Goal: Task Accomplishment & Management: Manage account settings

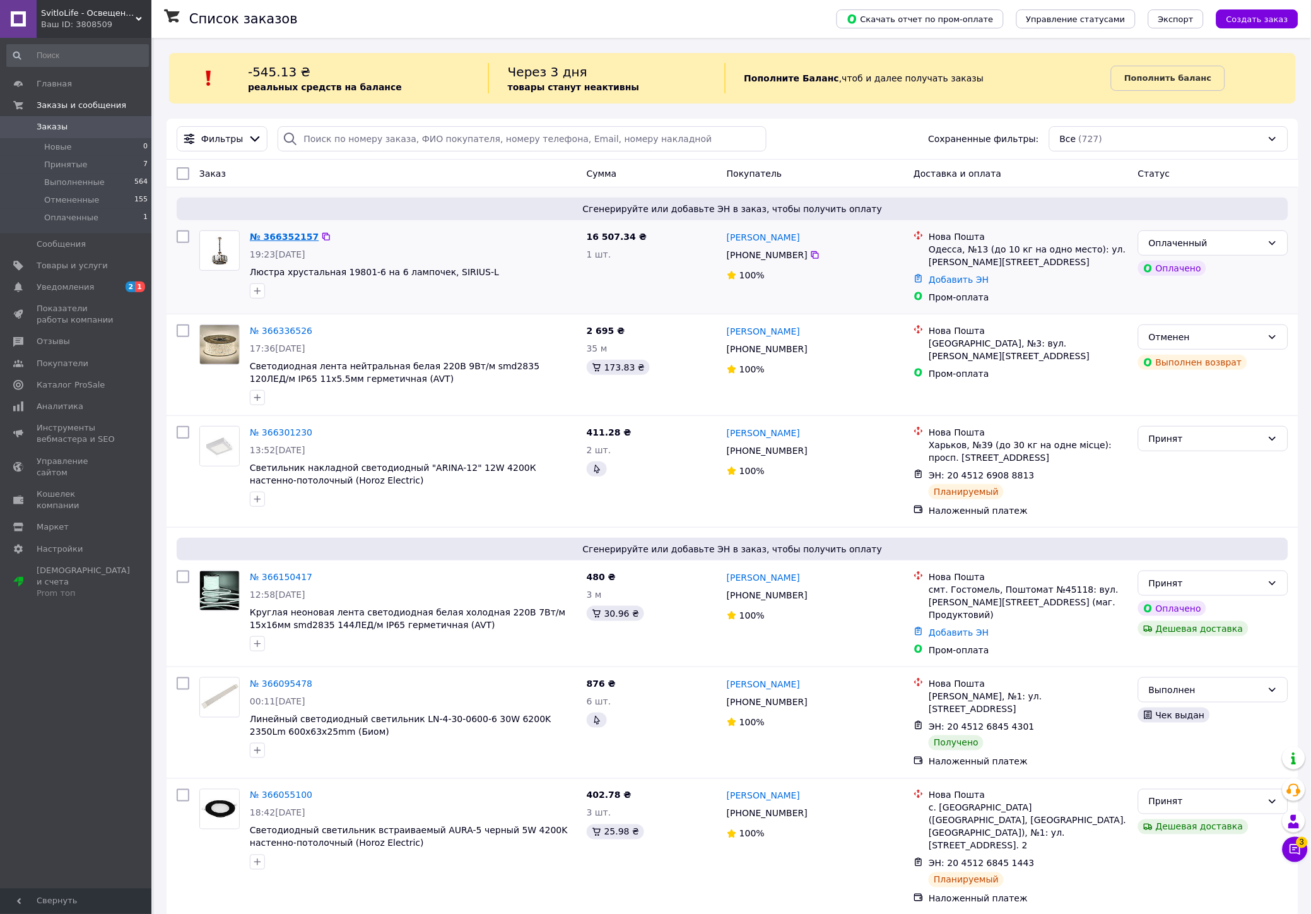
click at [273, 238] on link "№ 366352157" at bounding box center [284, 237] width 69 height 10
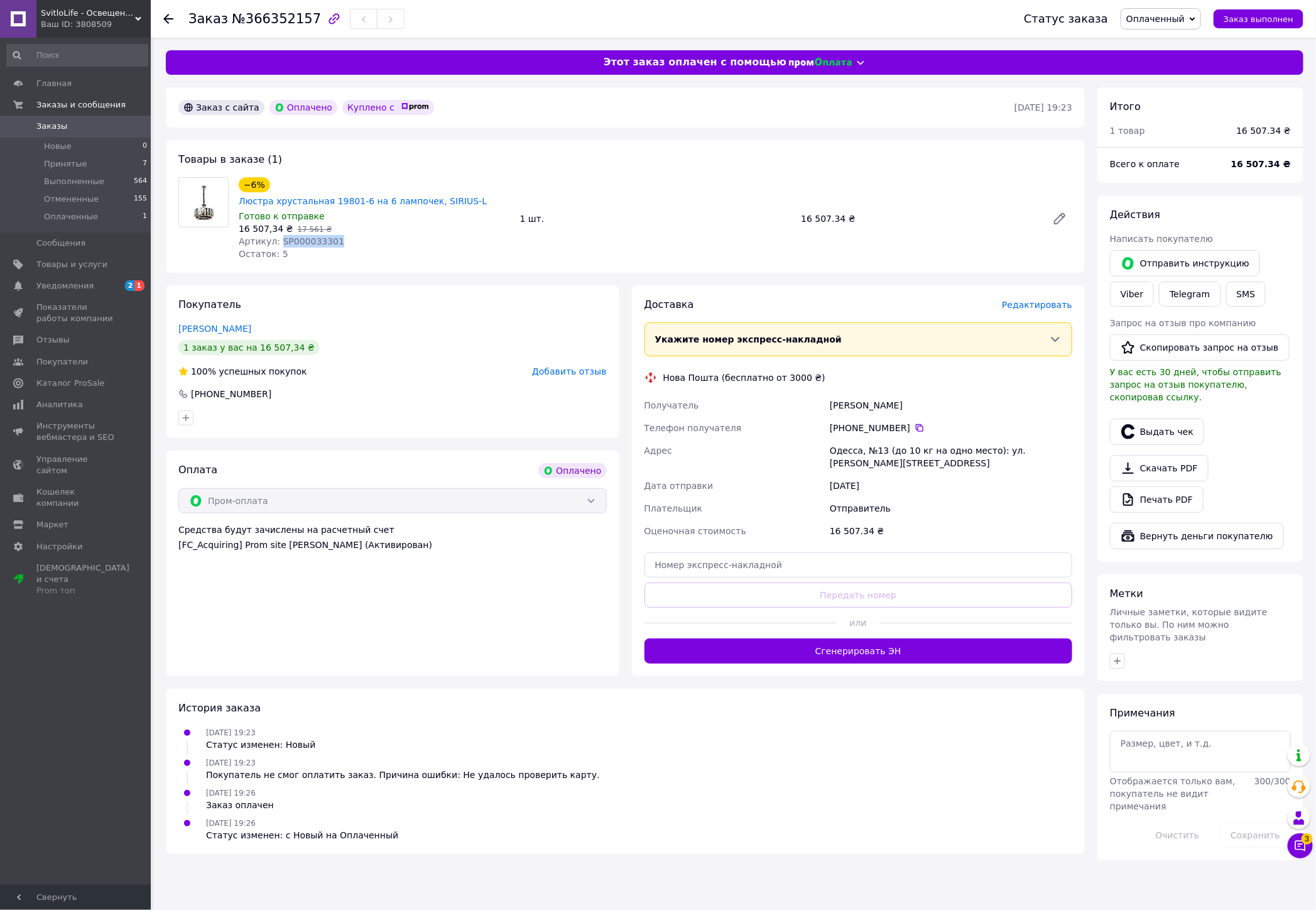
drag, startPoint x: 335, startPoint y: 223, endPoint x: 275, endPoint y: 226, distance: 60.1
click at [275, 235] on div "Артикул: SP000033301" at bounding box center [374, 241] width 272 height 13
copy span "SP000033301"
click at [1167, 23] on span "Оплаченный" at bounding box center [1155, 19] width 59 height 10
click at [1161, 47] on li "Принят" at bounding box center [1161, 44] width 80 height 19
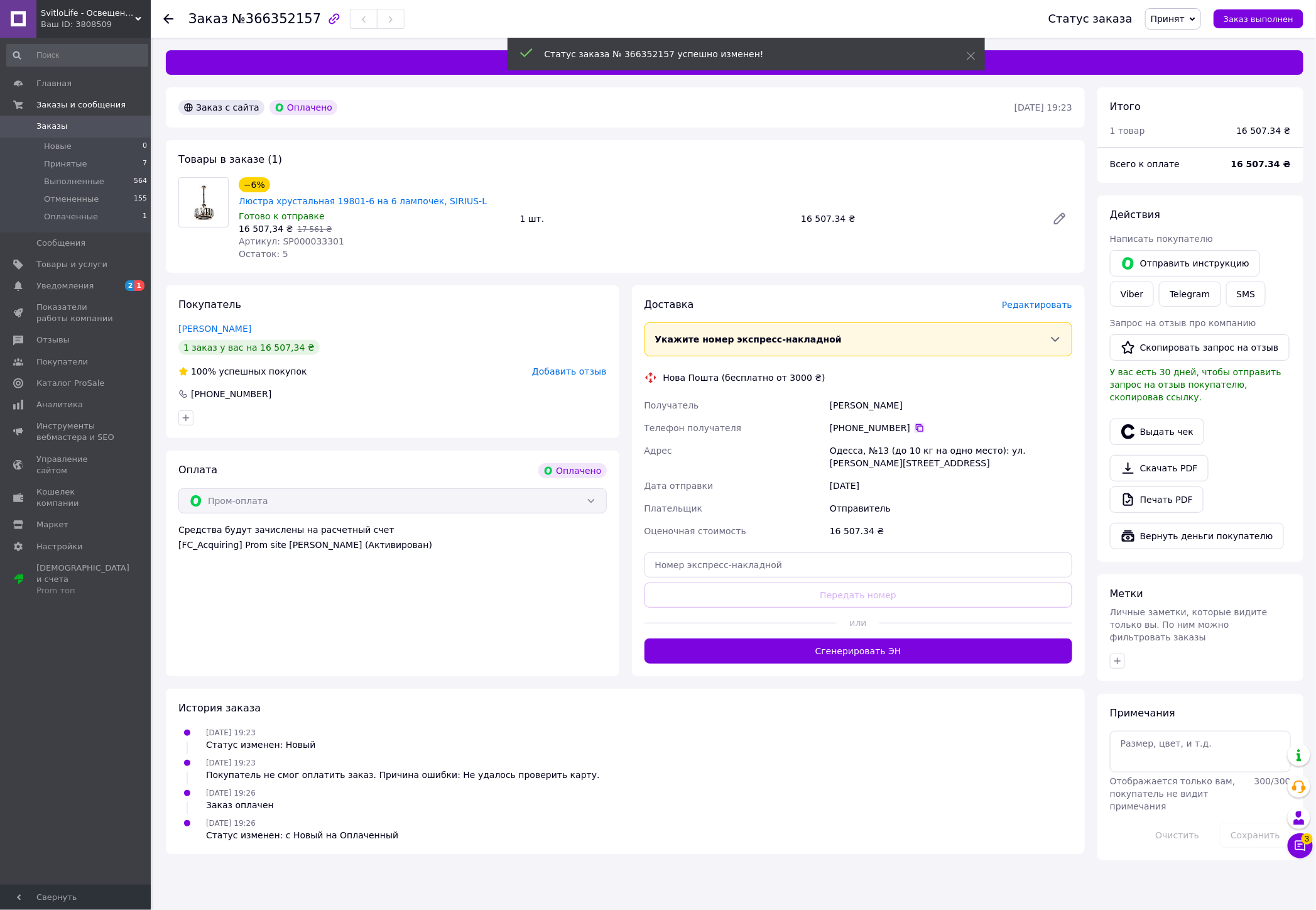
click at [915, 423] on icon at bounding box center [920, 428] width 10 height 10
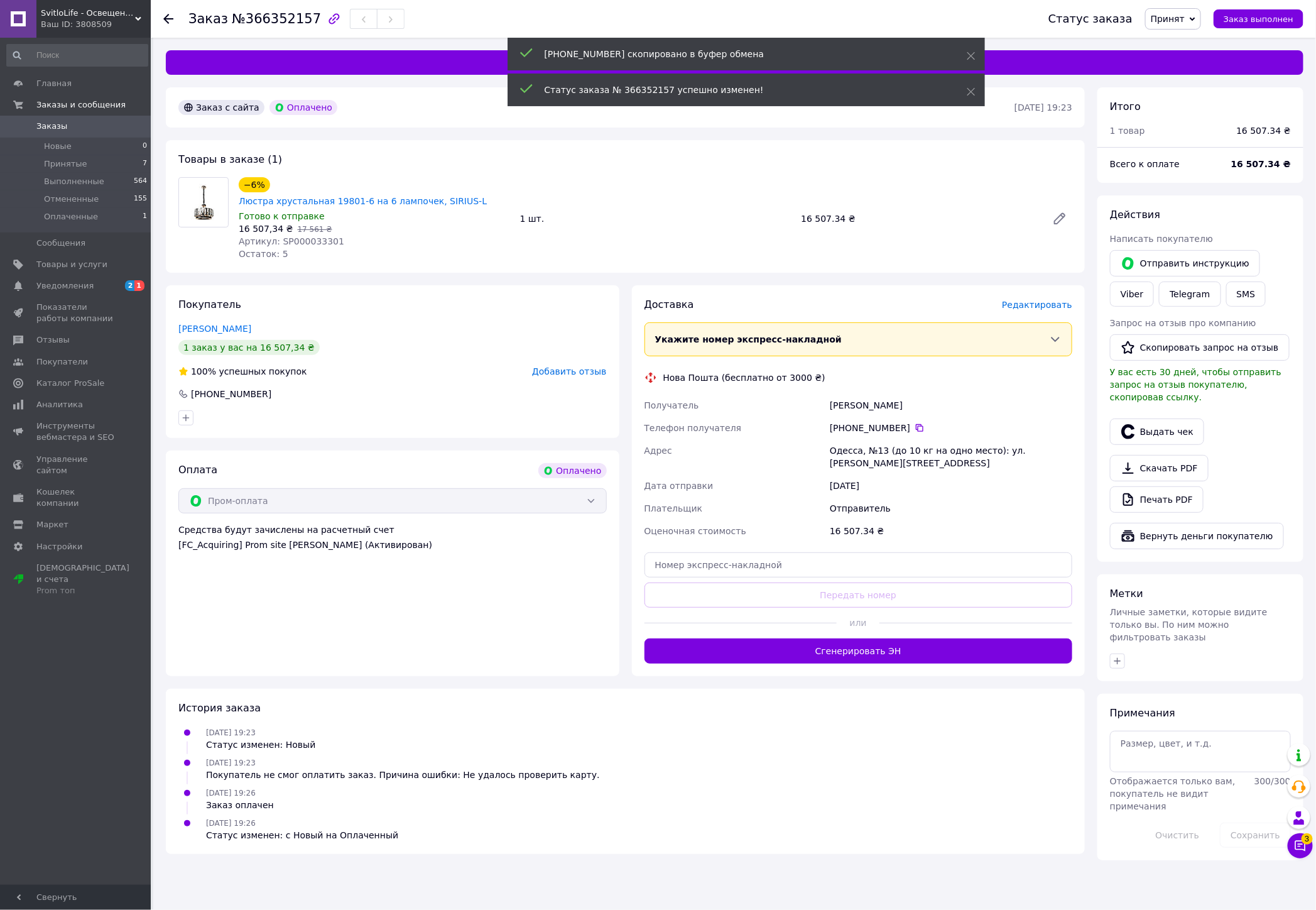
click at [1293, 849] on button "Чат с покупателем 3" at bounding box center [1300, 845] width 25 height 25
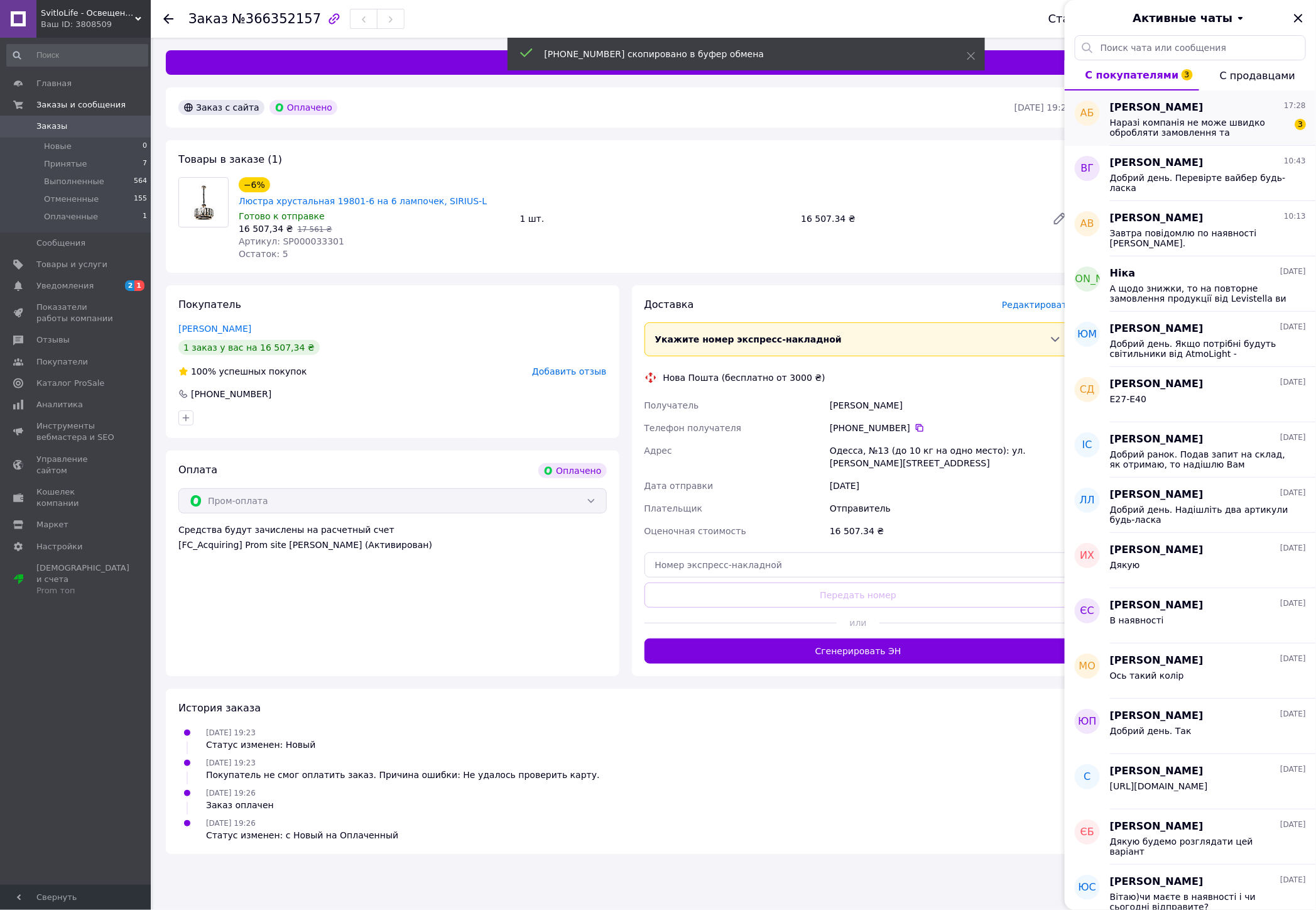
click at [1179, 123] on span "Наразі компанія не може швидко обробляти замовлення та повідомлення, оскільки з…" at bounding box center [1199, 127] width 178 height 20
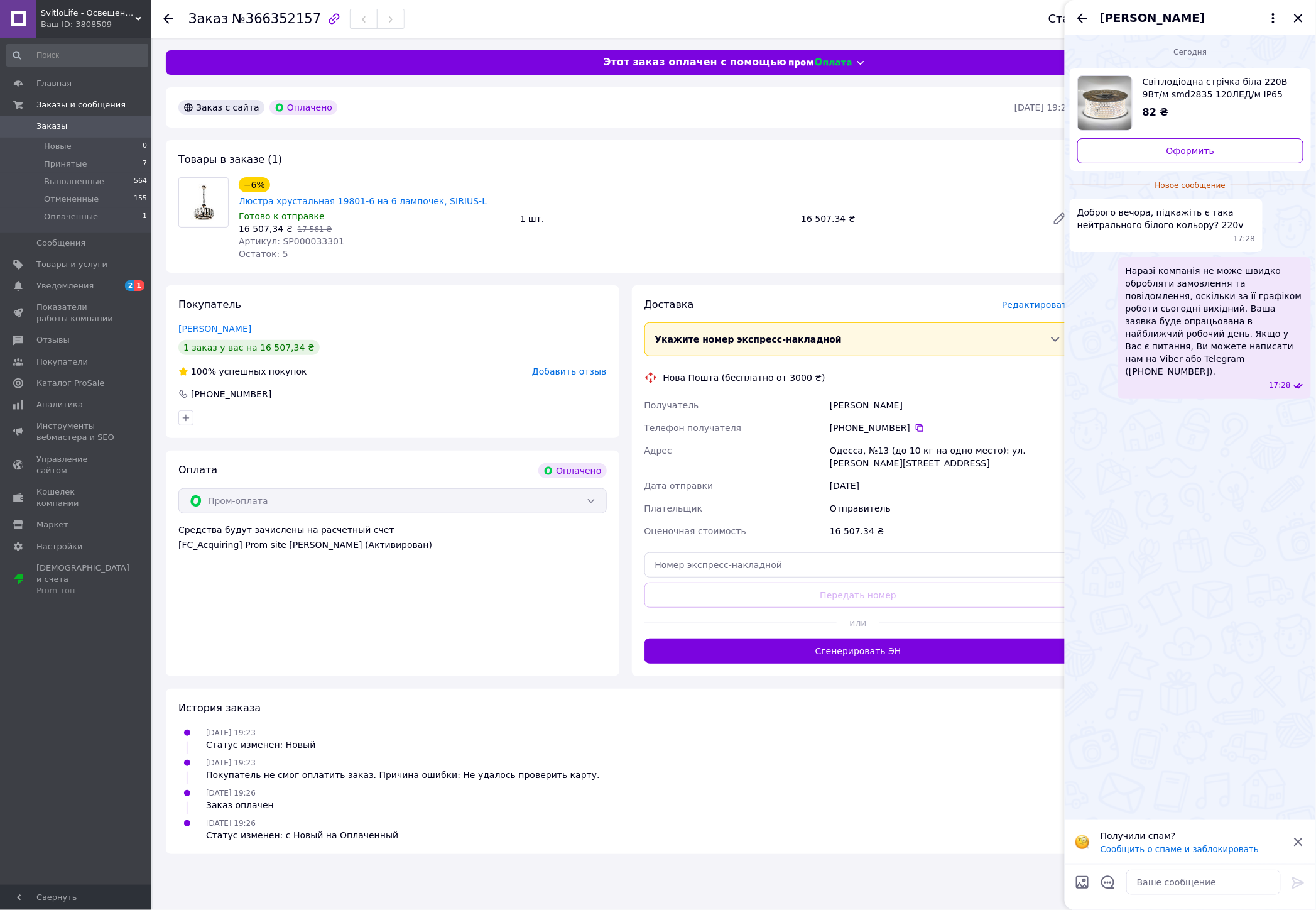
click at [840, 439] on div "Одесса, №13 (до 10 кг на одно место): ул. [PERSON_NAME][STREET_ADDRESS]" at bounding box center [951, 456] width 248 height 35
click at [607, 243] on div "−6% Люстра хрустальная 19801-6 на 6 лампочек, SIRIUS-L Готово к отправке 16 507…" at bounding box center [655, 218] width 843 height 88
